Goal: Find specific page/section: Find specific page/section

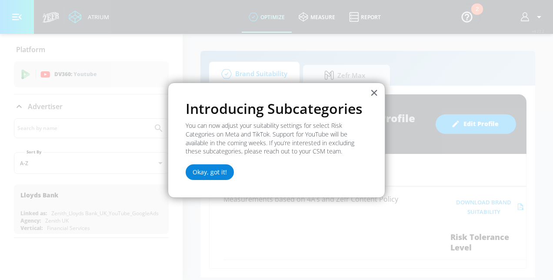
click at [216, 172] on button "Okay, got it!" at bounding box center [209, 172] width 48 height 16
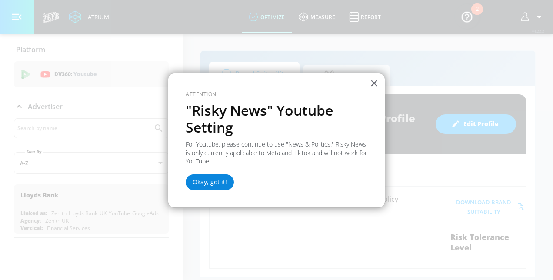
click at [207, 183] on button "Okay, got it!" at bounding box center [209, 182] width 48 height 16
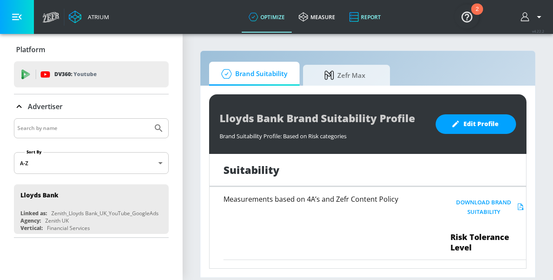
click at [367, 11] on link "Report" at bounding box center [365, 16] width 46 height 31
